Goal: Task Accomplishment & Management: Manage account settings

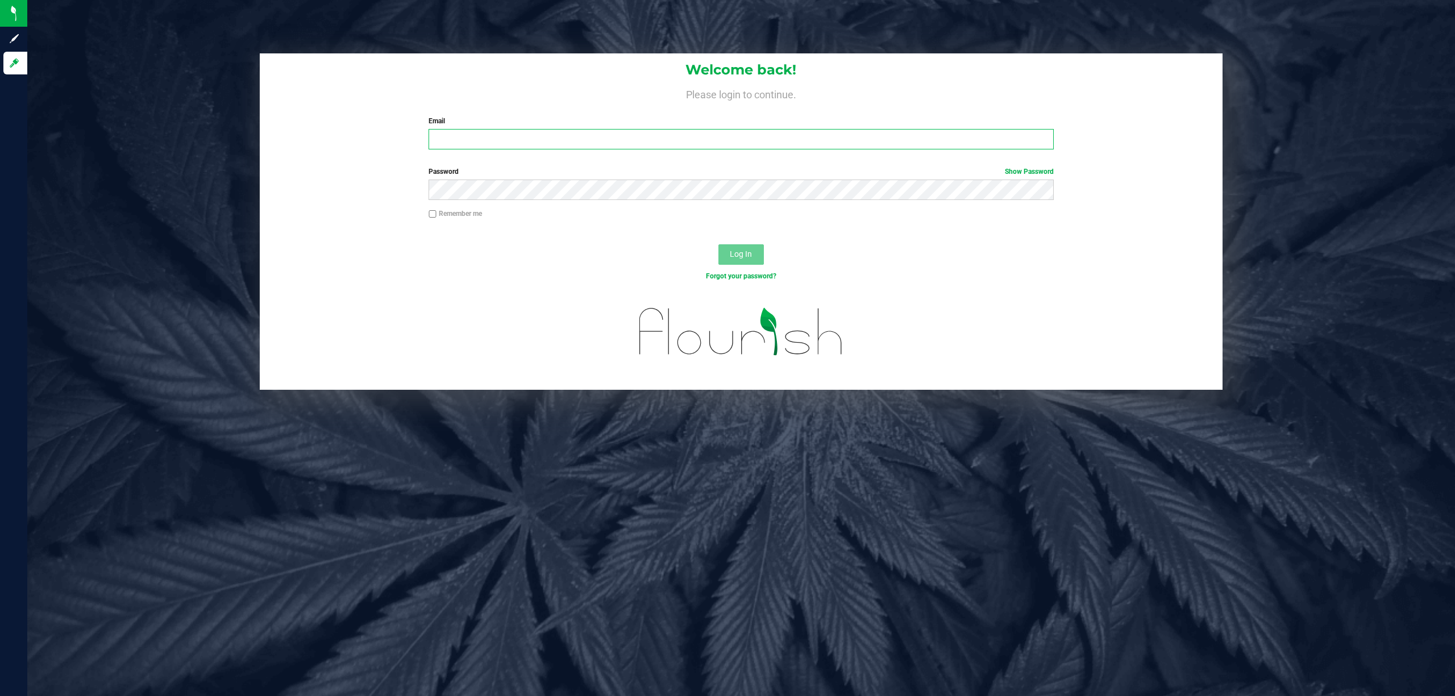
drag, startPoint x: 1061, startPoint y: 5, endPoint x: 685, endPoint y: 135, distance: 397.7
click at [685, 135] on input "Email" at bounding box center [741, 139] width 625 height 20
type input "[EMAIL_ADDRESS][DOMAIN_NAME]"
click at [719, 244] on button "Log In" at bounding box center [741, 254] width 45 height 20
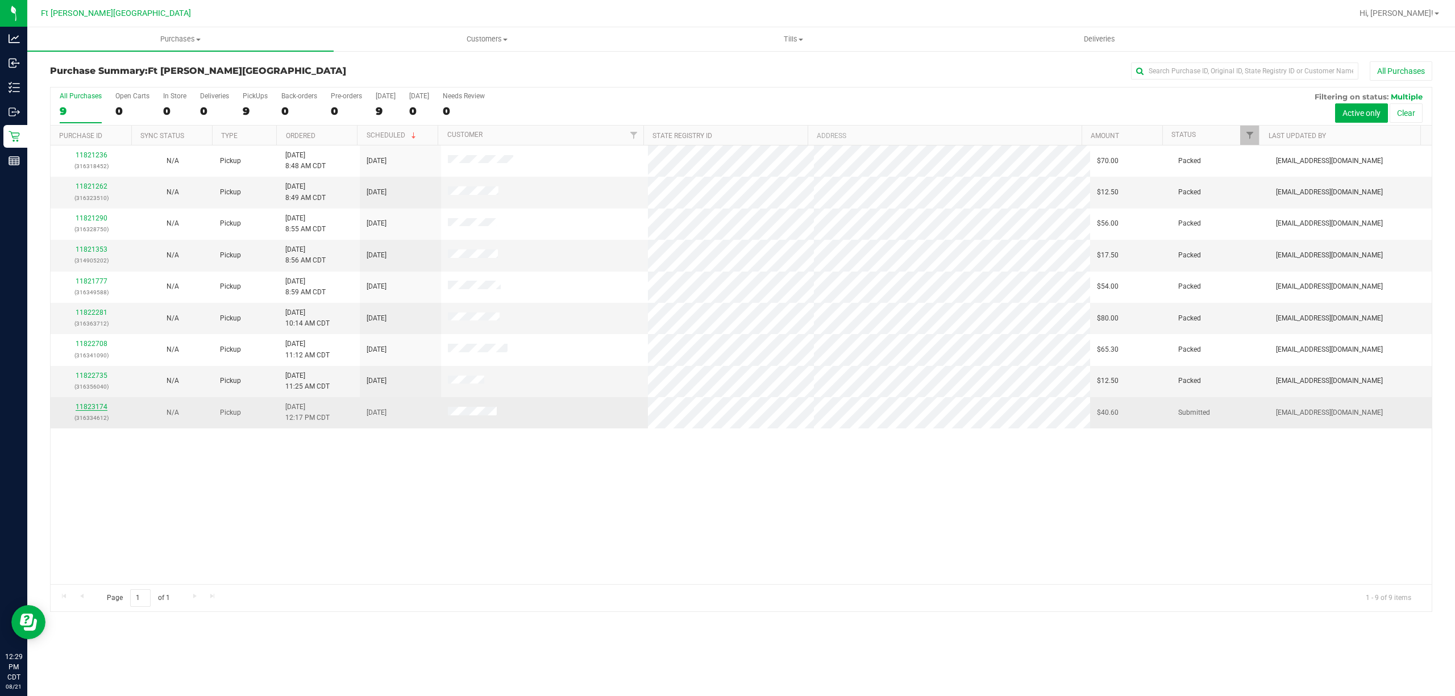
click at [103, 408] on link "11823174" at bounding box center [92, 407] width 32 height 8
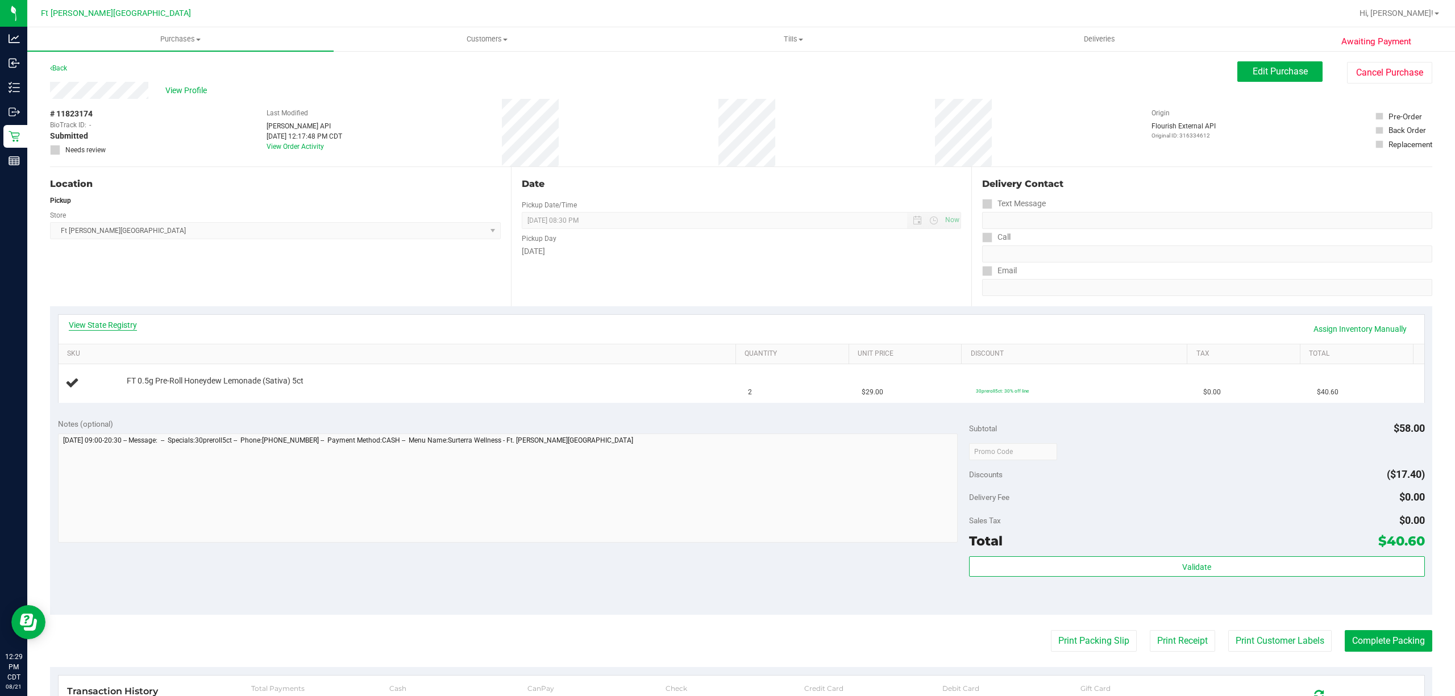
click at [100, 328] on link "View State Registry" at bounding box center [103, 324] width 68 height 11
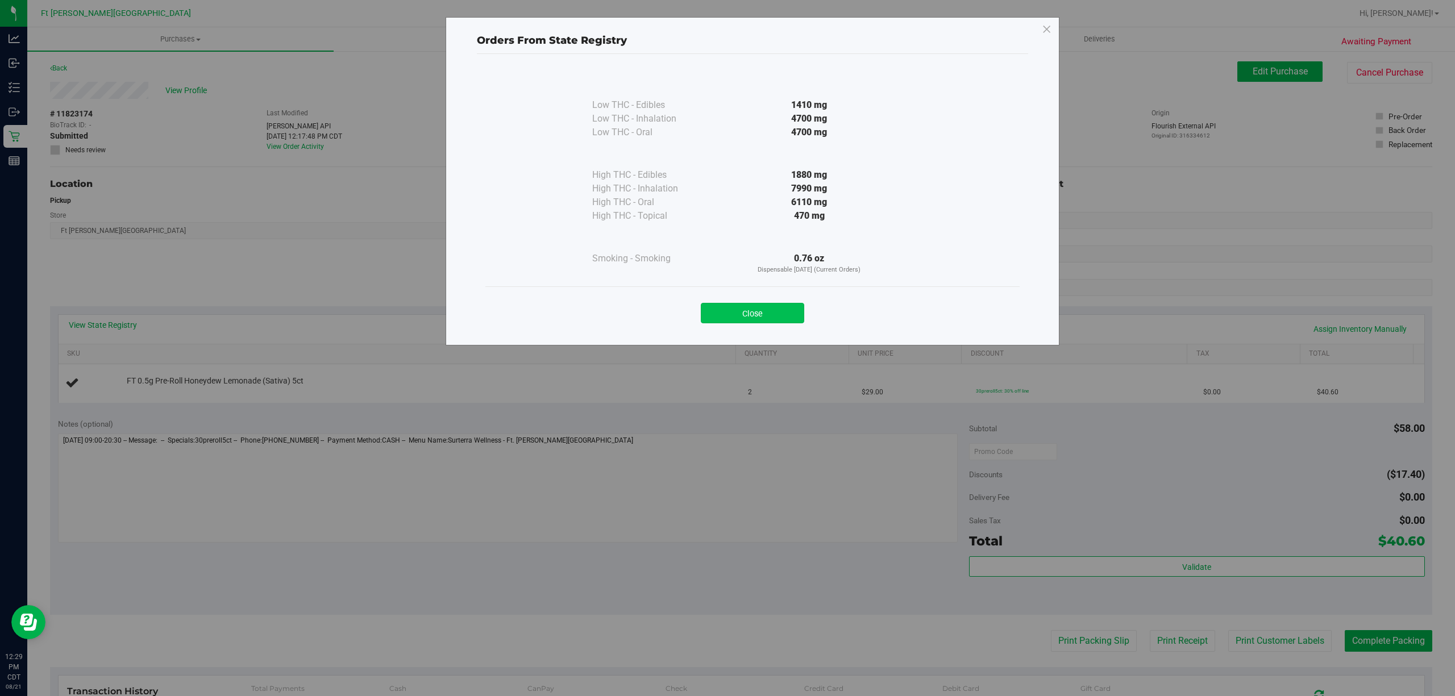
click at [738, 310] on button "Close" at bounding box center [752, 313] width 103 height 20
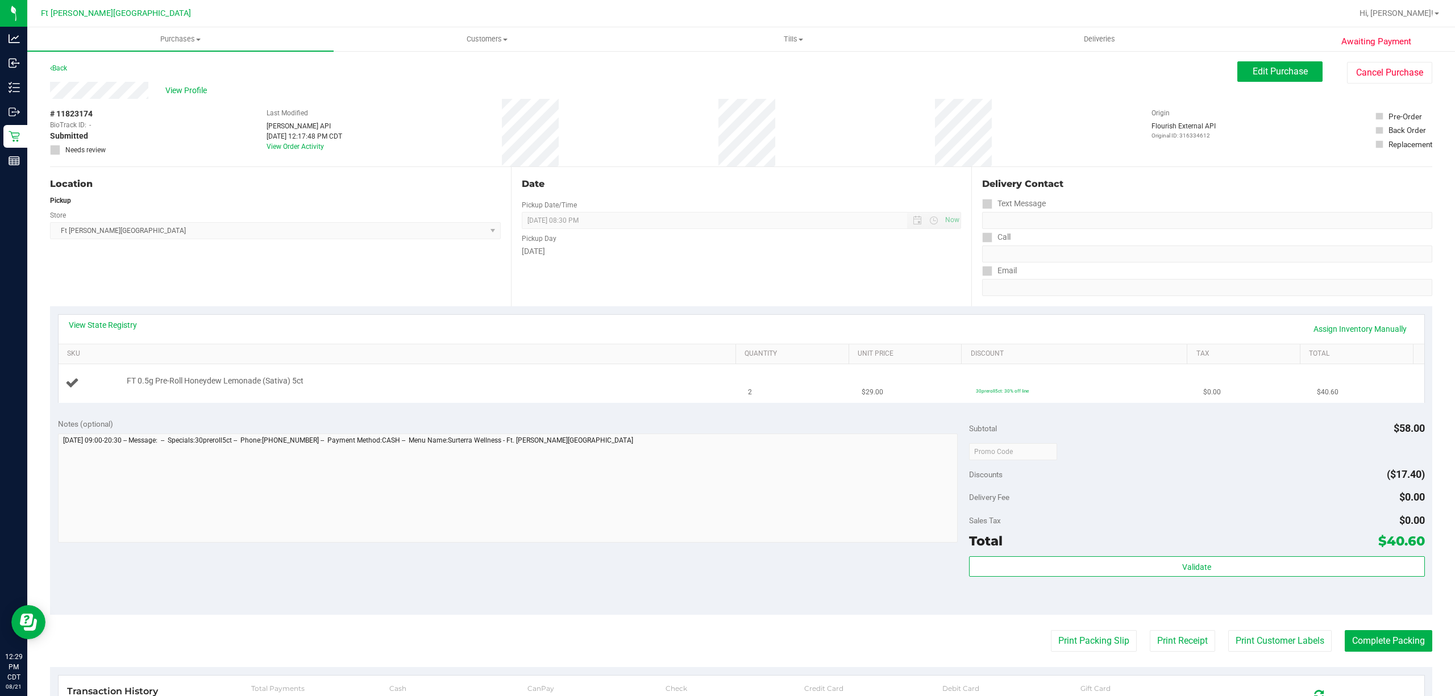
click at [595, 381] on div "FT 0.5g Pre-Roll Honeydew Lemonade (Sativa) 5ct" at bounding box center [425, 381] width 608 height 11
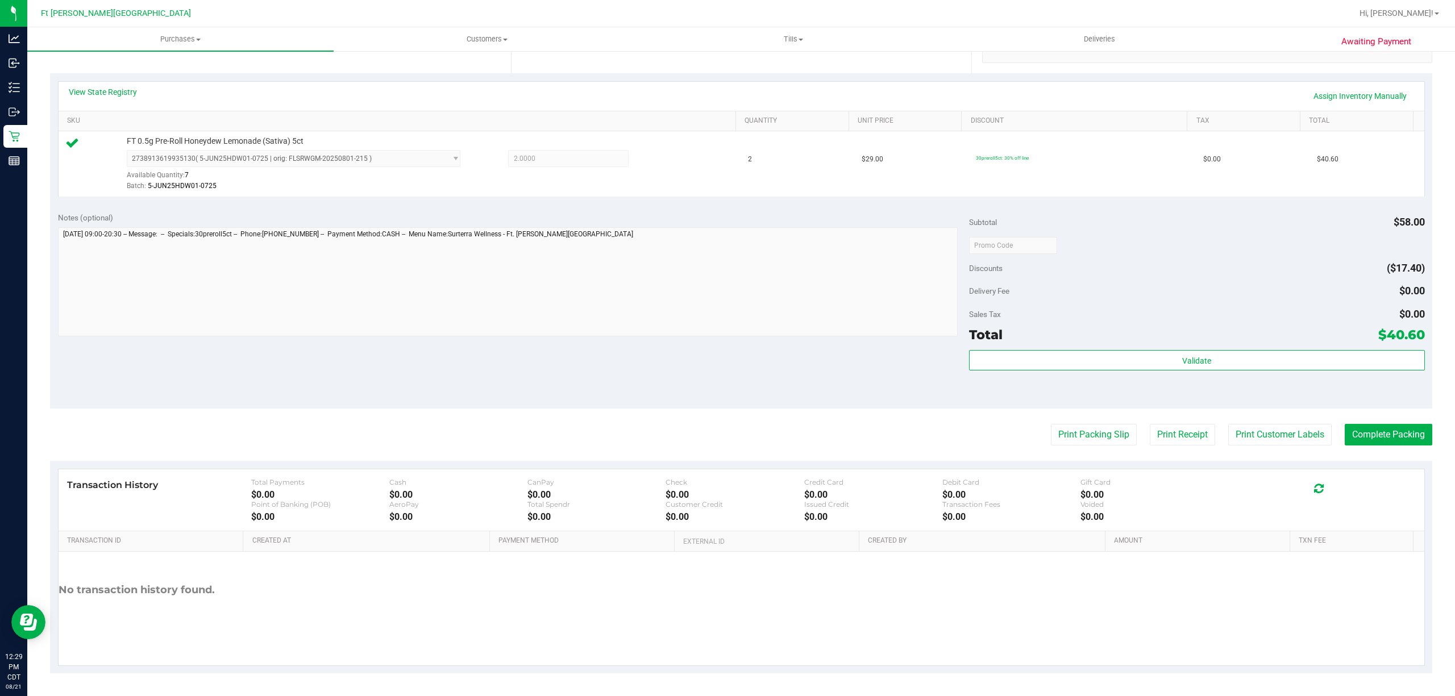
scroll to position [235, 0]
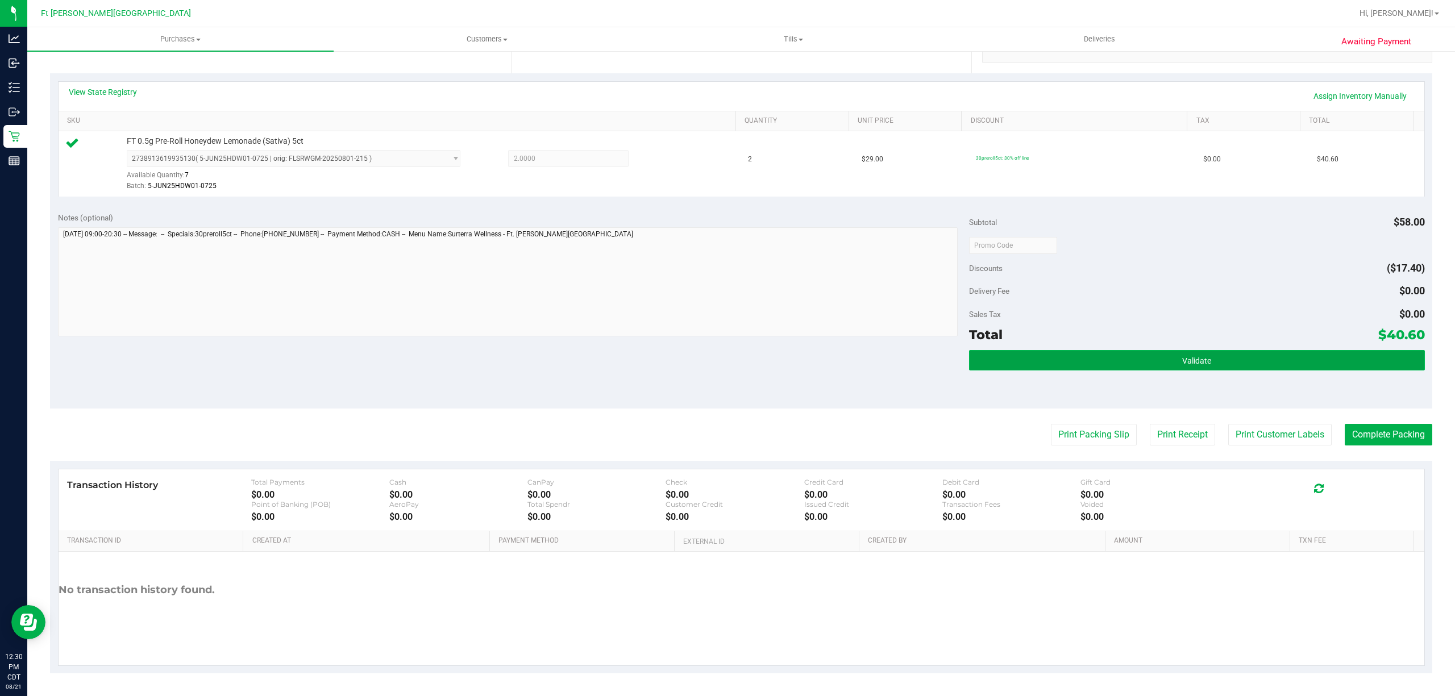
click at [1138, 355] on button "Validate" at bounding box center [1197, 360] width 456 height 20
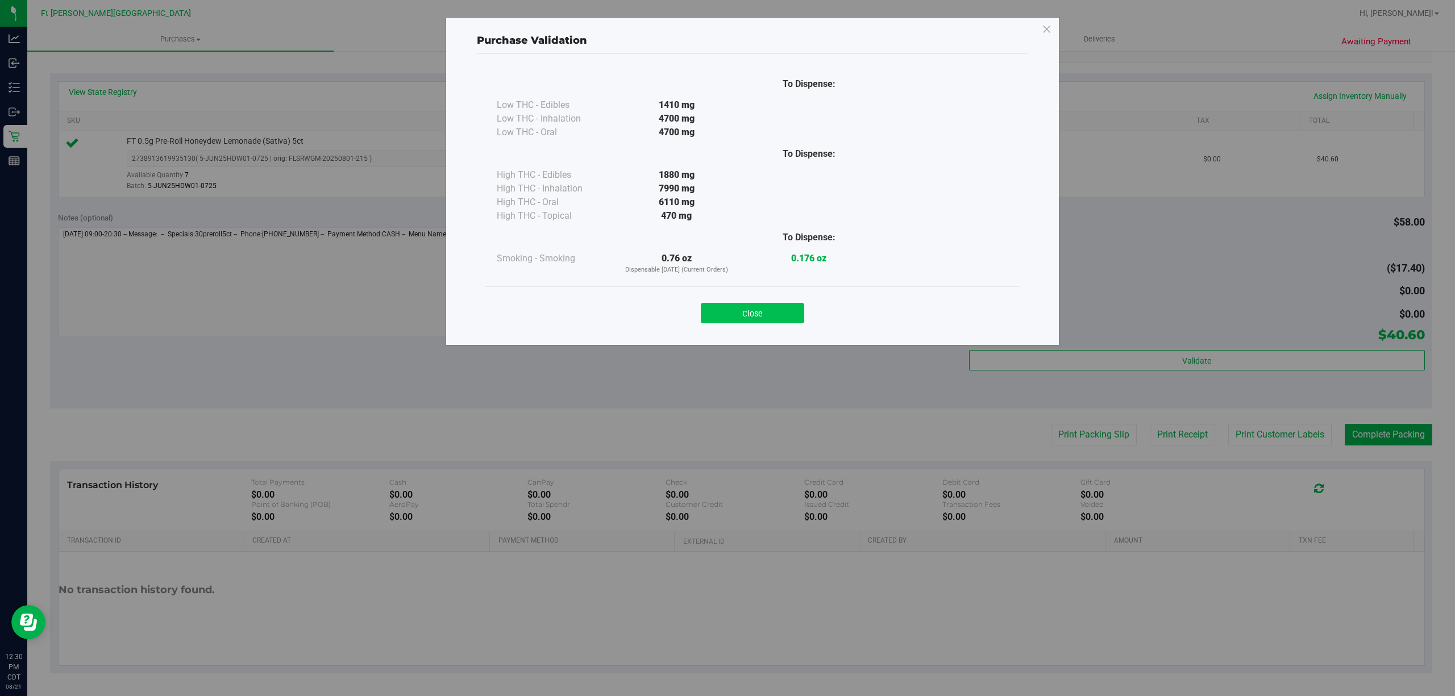
click at [781, 314] on button "Close" at bounding box center [752, 313] width 103 height 20
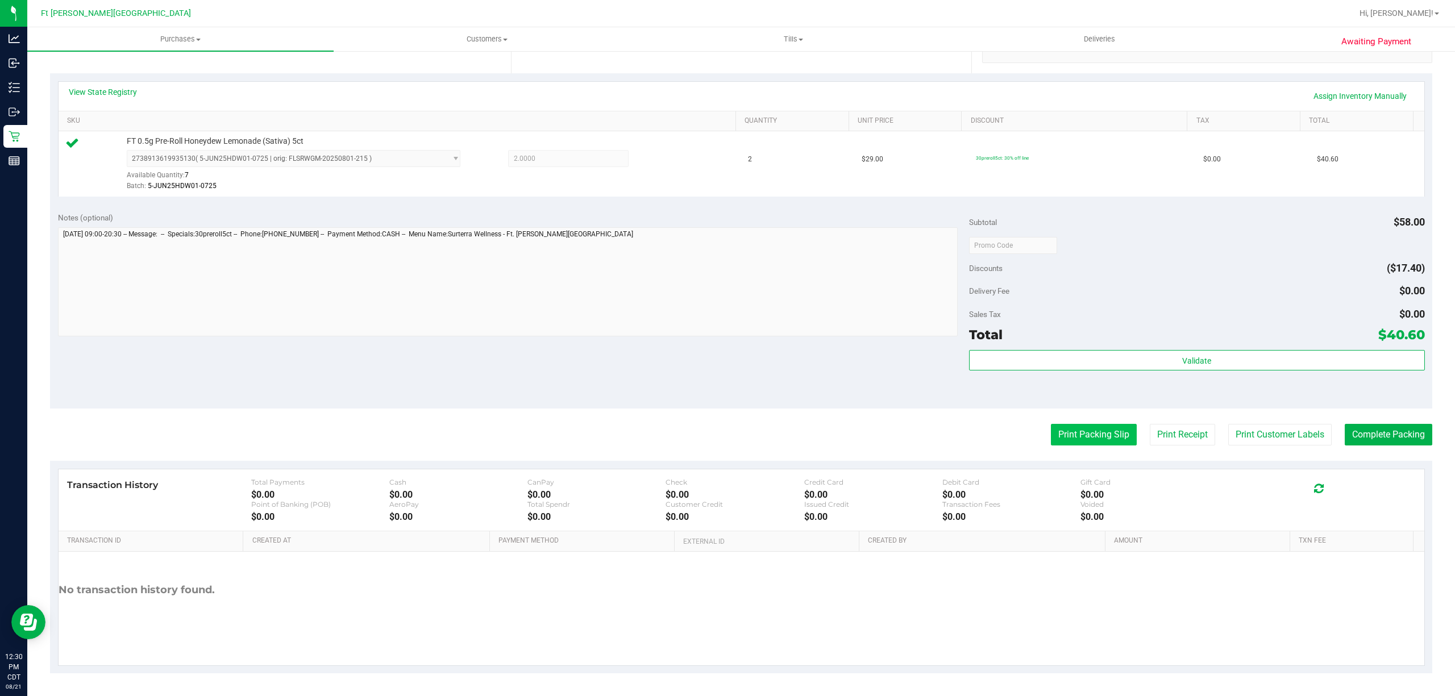
click at [1103, 438] on button "Print Packing Slip" at bounding box center [1094, 435] width 86 height 22
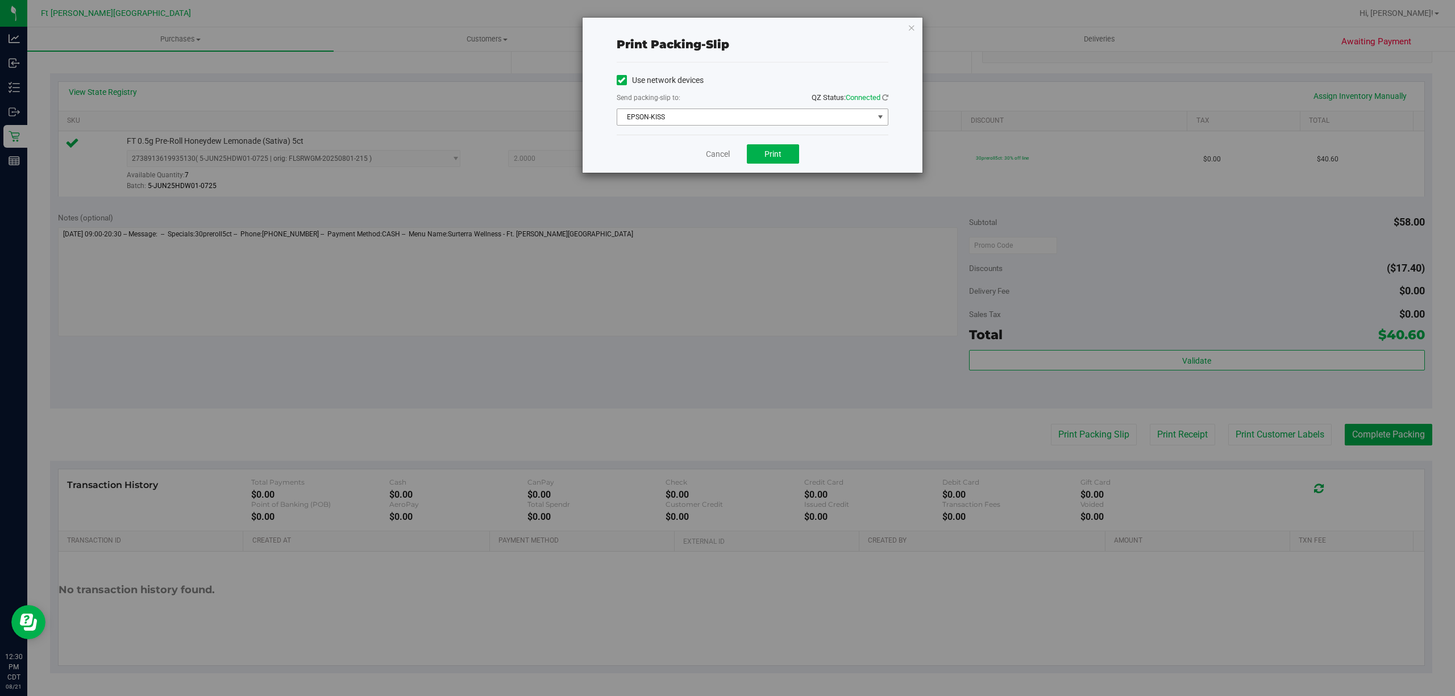
click at [750, 118] on span "EPSON-KISS" at bounding box center [745, 117] width 256 height 16
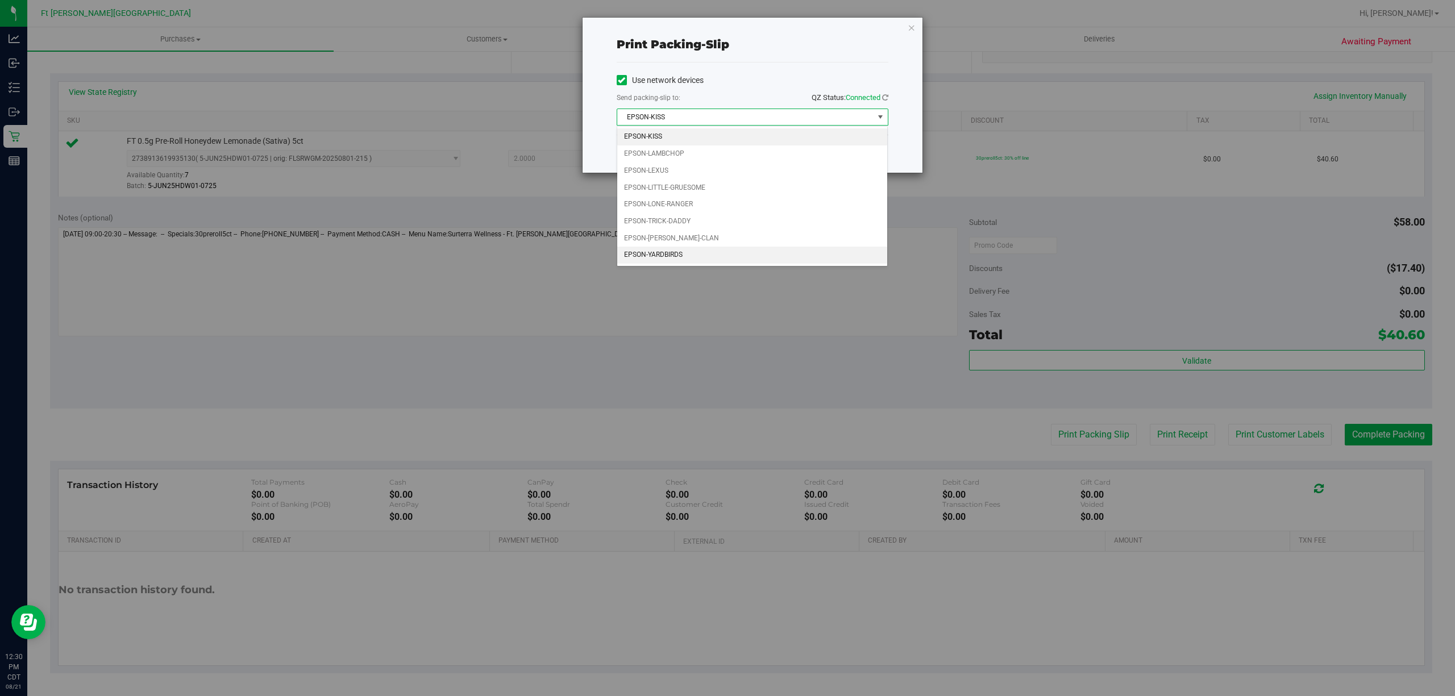
click at [653, 257] on li "EPSON-YARDBIRDS" at bounding box center [752, 255] width 270 height 17
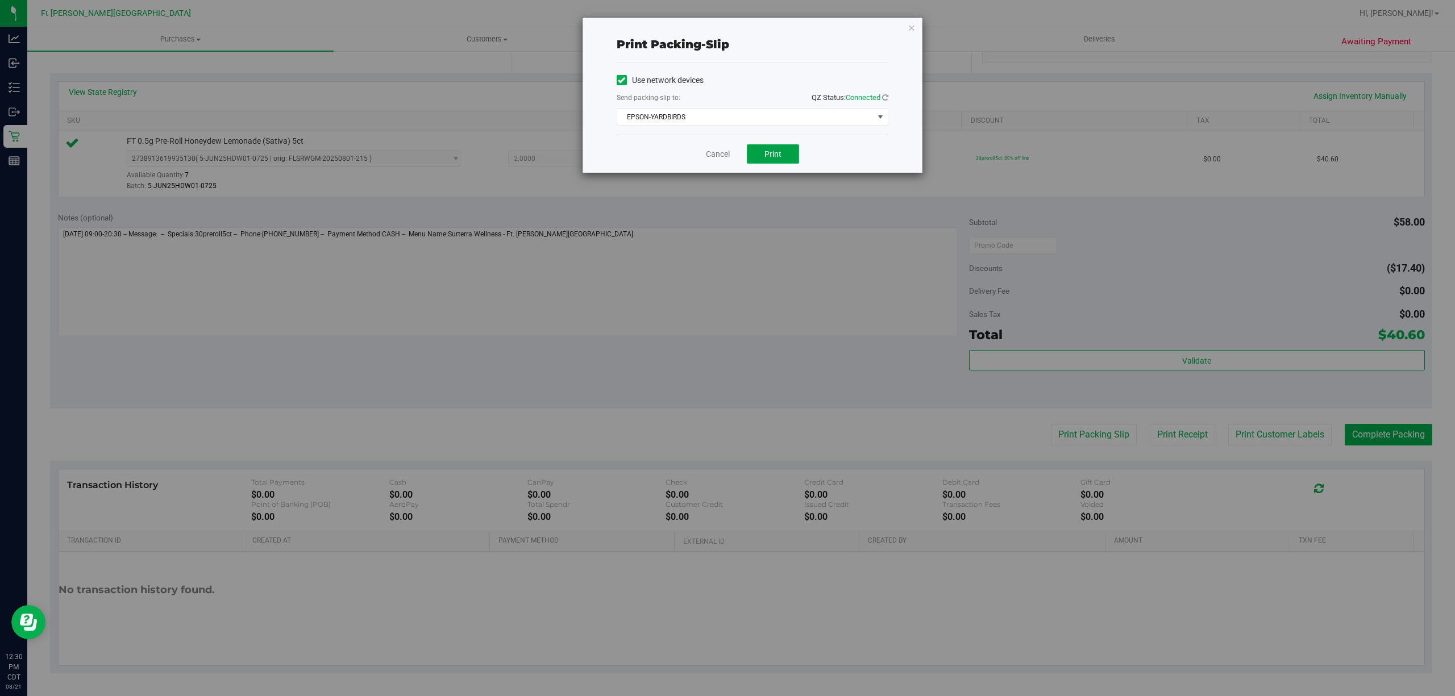
click at [773, 161] on button "Print" at bounding box center [773, 153] width 52 height 19
click at [706, 152] on link "Cancel" at bounding box center [718, 154] width 24 height 12
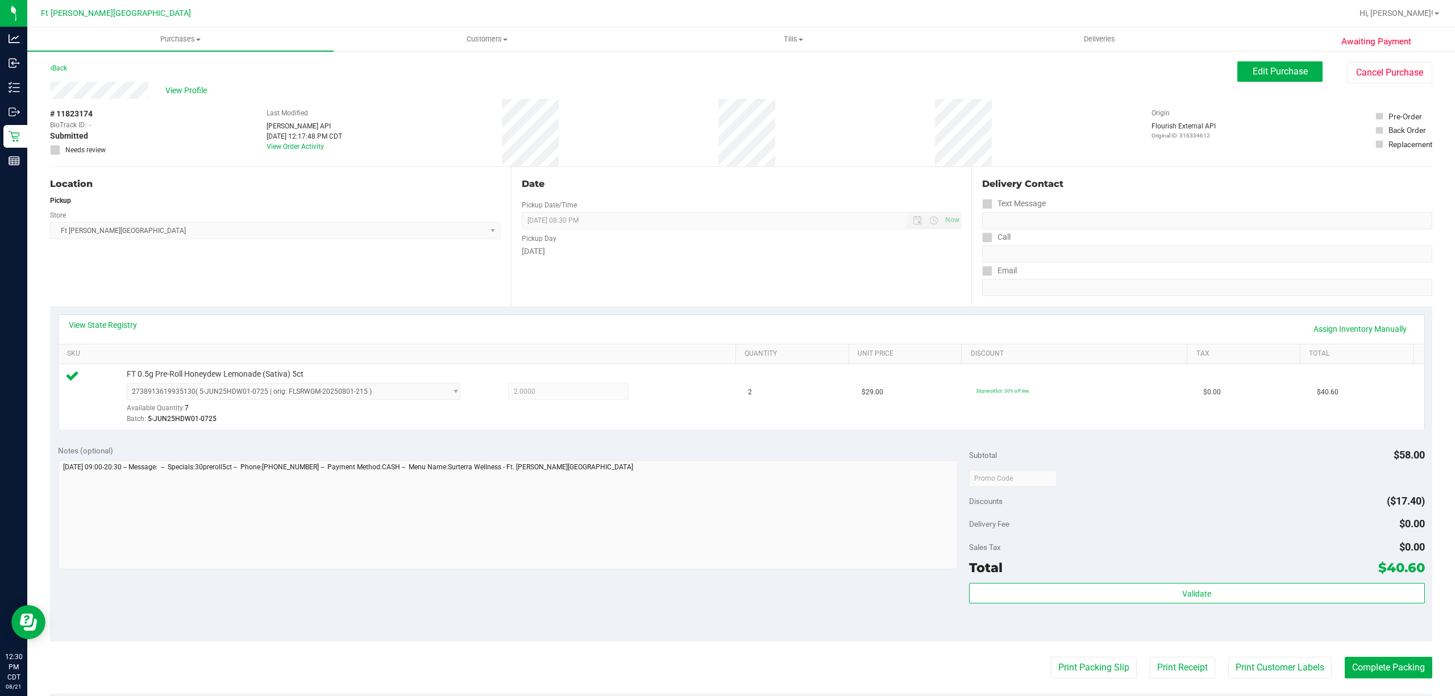
scroll to position [35, 0]
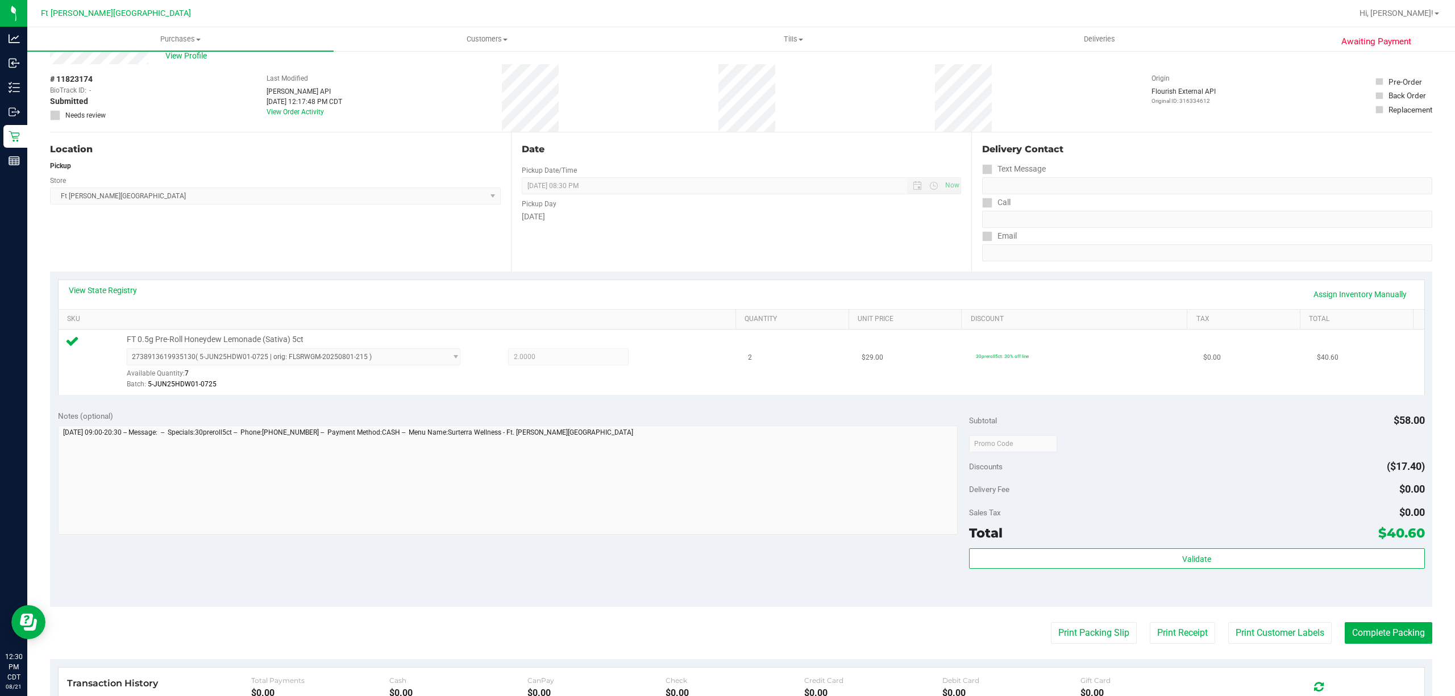
click at [1363, 395] on td "$40.60" at bounding box center [1367, 362] width 114 height 65
click at [1393, 640] on button "Complete Packing" at bounding box center [1389, 634] width 88 height 22
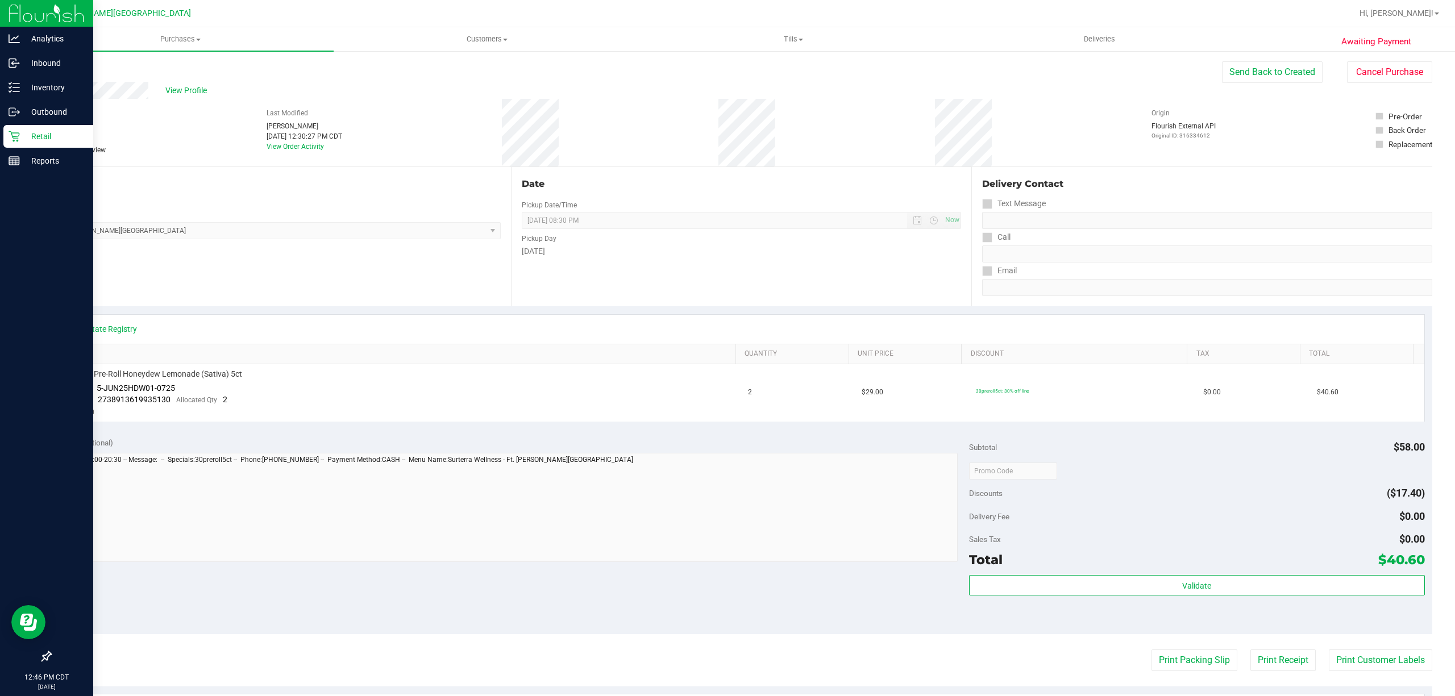
click at [39, 133] on p "Retail" at bounding box center [54, 137] width 68 height 14
